Goal: Information Seeking & Learning: Check status

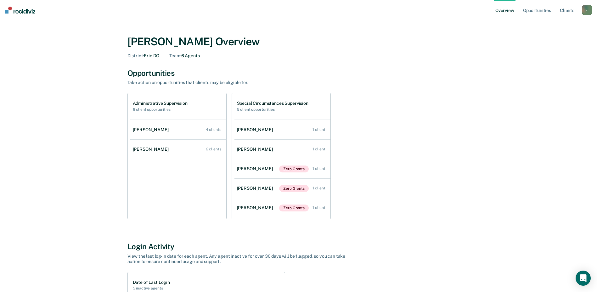
click at [153, 57] on div "District : [GEOGRAPHIC_DATA]" at bounding box center [143, 55] width 32 height 5
click at [571, 7] on link "Client s" at bounding box center [567, 10] width 17 height 20
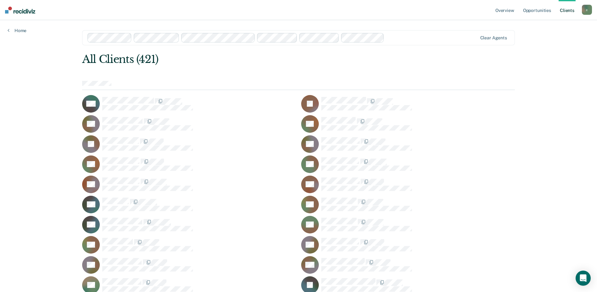
click at [585, 10] on div "c" at bounding box center [587, 10] width 10 height 10
click at [18, 30] on link "Home" at bounding box center [17, 31] width 19 height 6
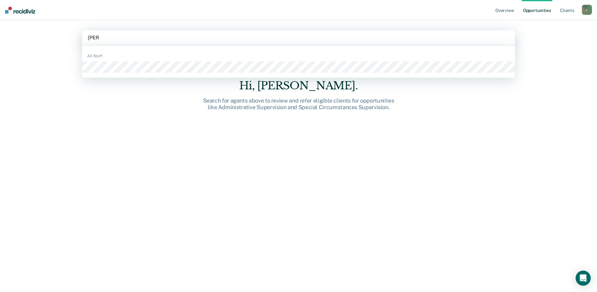
type input "[PERSON_NAME]"
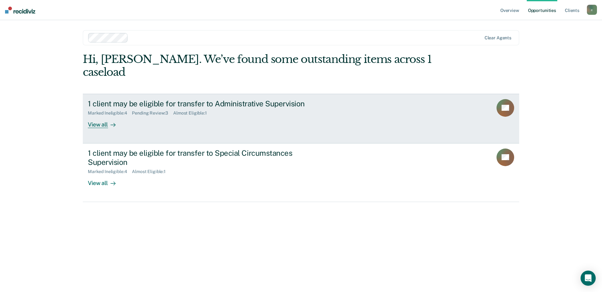
click at [102, 116] on div "View all" at bounding box center [105, 122] width 35 height 12
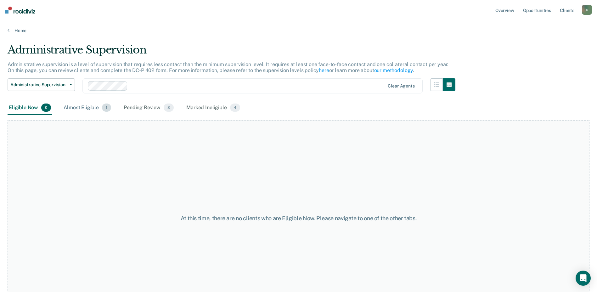
click at [87, 108] on div "Almost Eligible 1" at bounding box center [87, 108] width 50 height 14
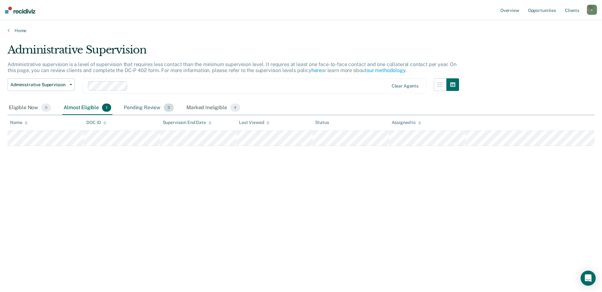
click at [148, 108] on div "Pending Review 3" at bounding box center [148, 108] width 53 height 14
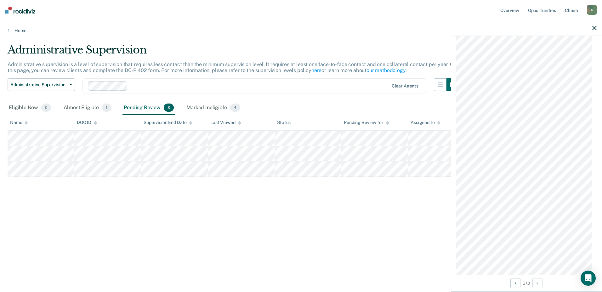
scroll to position [724, 0]
